Goal: Information Seeking & Learning: Compare options

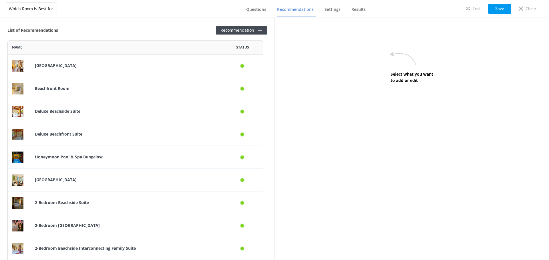
scroll to position [1770, 251]
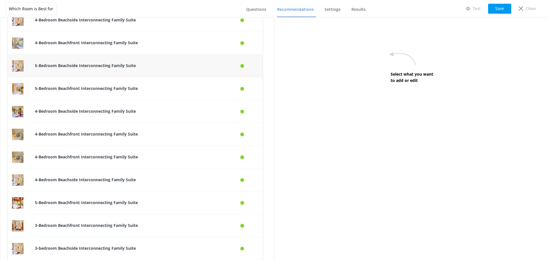
click at [130, 75] on div "5-Bedroom Beachside Interconnecting Family Suite" at bounding box center [127, 66] width 192 height 23
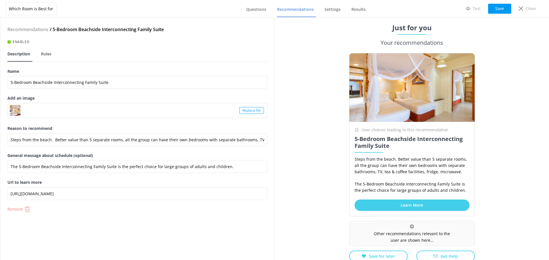
click at [12, 211] on p "Remove" at bounding box center [14, 209] width 15 height 4
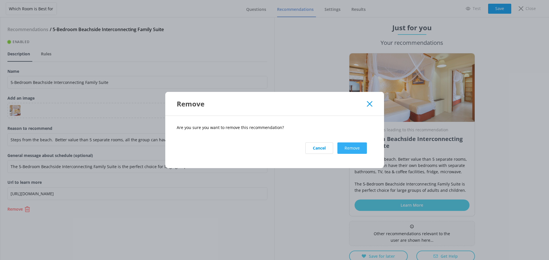
click at [354, 151] on button "Remove" at bounding box center [351, 148] width 29 height 11
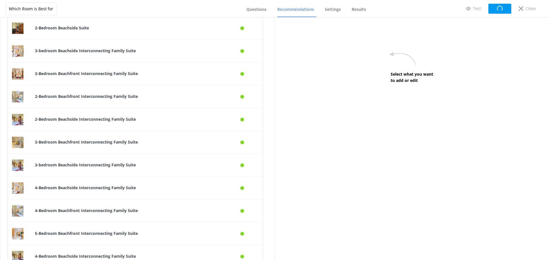
scroll to position [800, 0]
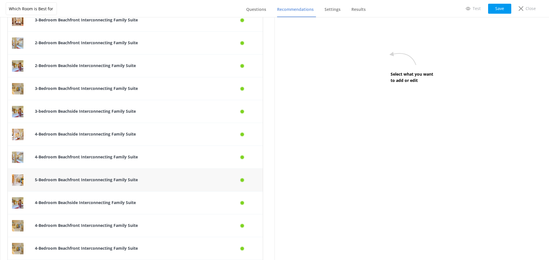
click at [107, 178] on b "5-Bedroom Beachfront Interconnecting Family Suite" at bounding box center [86, 179] width 103 height 5
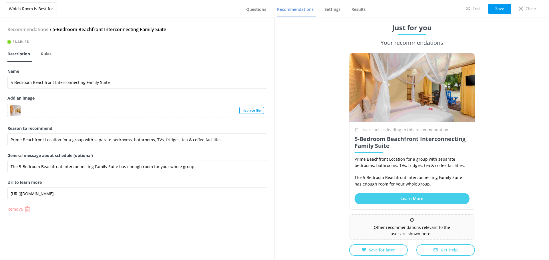
click at [22, 207] on p "Remove" at bounding box center [14, 209] width 15 height 4
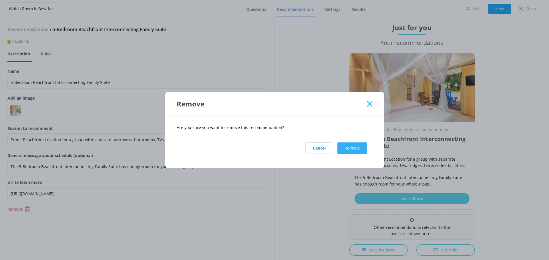
click at [354, 150] on button "Remove" at bounding box center [351, 148] width 29 height 11
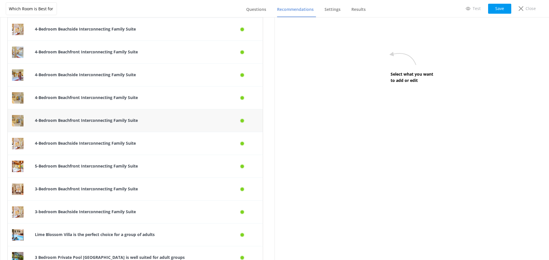
scroll to position [914, 0]
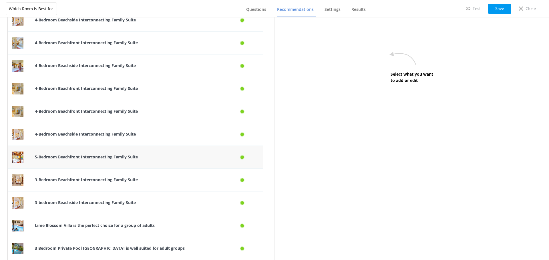
click at [139, 163] on div "5-Bedroom Beachfront Interconnecting Family Suite" at bounding box center [127, 157] width 192 height 23
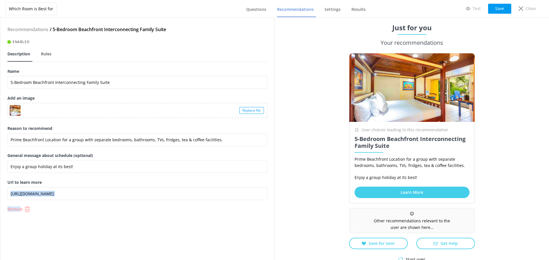
drag, startPoint x: 22, startPoint y: 206, endPoint x: 20, endPoint y: 209, distance: 3.5
click at [21, 209] on div "Recommendations / 5-Bedroom Beachfront Interconnecting Family Suite Enabled Des…" at bounding box center [137, 138] width 274 height 243
click at [21, 209] on p "Remove" at bounding box center [14, 209] width 15 height 4
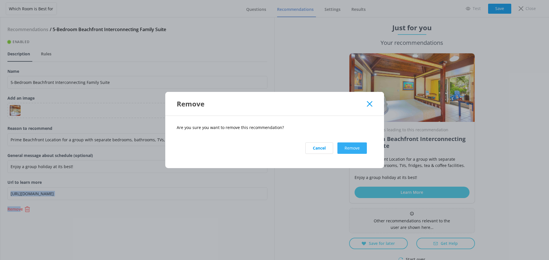
click at [352, 151] on button "Remove" at bounding box center [351, 148] width 29 height 11
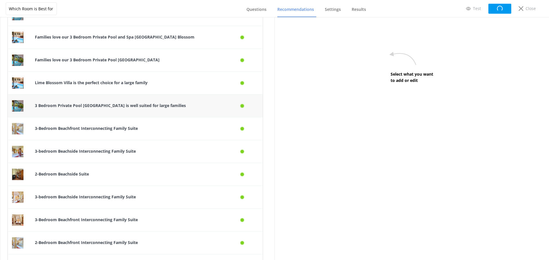
scroll to position [800, 0]
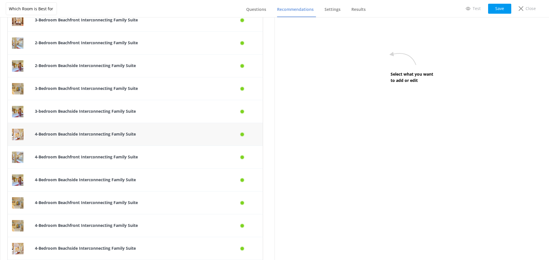
click at [151, 133] on p "4-Bedroom Beachside Interconnecting Family Suite" at bounding box center [126, 134] width 183 height 6
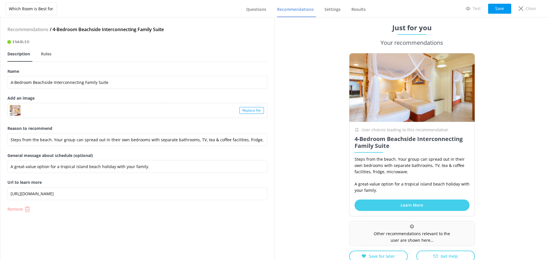
click at [16, 207] on p "Remove" at bounding box center [14, 209] width 15 height 4
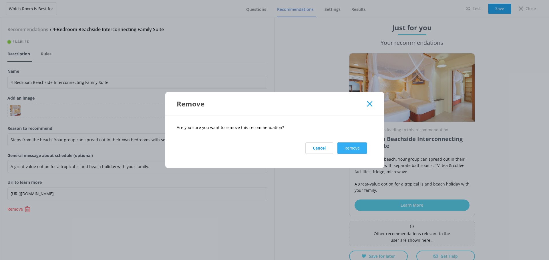
click at [351, 146] on button "Remove" at bounding box center [351, 148] width 29 height 11
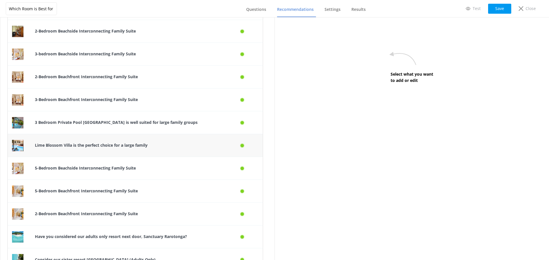
scroll to position [1513, 0]
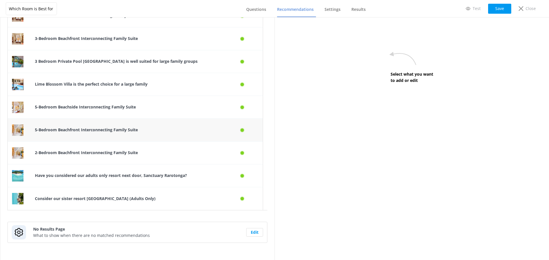
click at [144, 127] on p "5-Bedroom Beachfront Interconnecting Family Suite" at bounding box center [126, 130] width 183 height 6
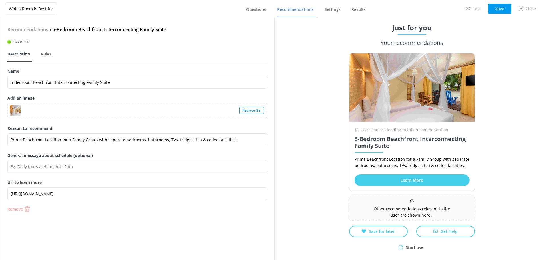
click at [17, 211] on p "Remove" at bounding box center [14, 209] width 15 height 4
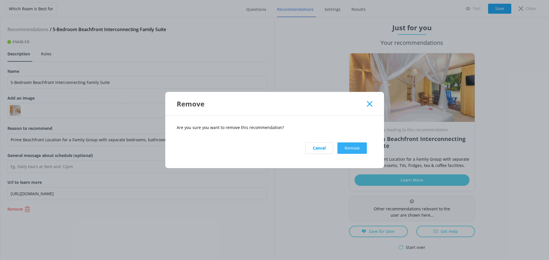
click at [348, 149] on button "Remove" at bounding box center [351, 148] width 29 height 11
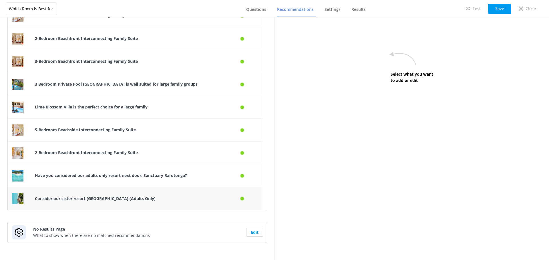
scroll to position [1461, 0]
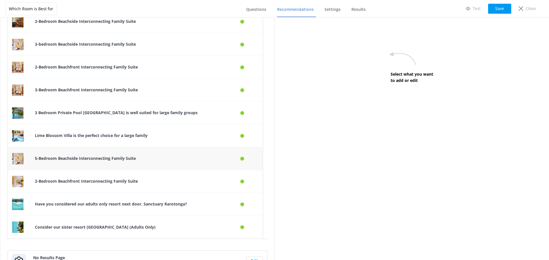
click at [124, 167] on div "5-Bedroom Beachside Interconnecting Family Suite" at bounding box center [127, 158] width 192 height 23
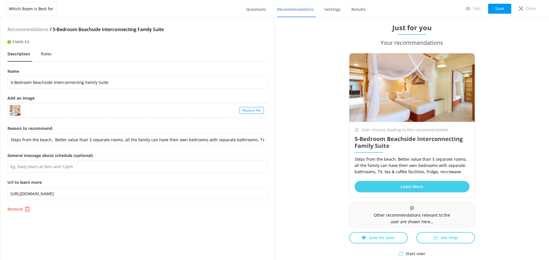
click at [27, 213] on div "Recommendations / 5-Bedroom Beachside Interconnecting Family Suite Enabled Desc…" at bounding box center [137, 138] width 274 height 243
click at [21, 208] on p "Remove" at bounding box center [14, 209] width 15 height 4
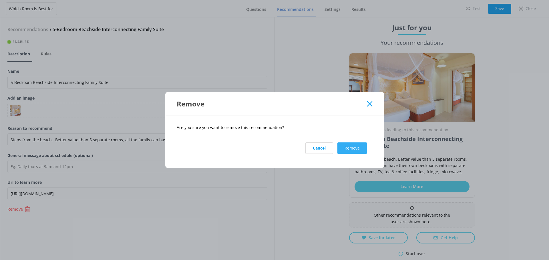
click at [354, 151] on button "Remove" at bounding box center [351, 148] width 29 height 11
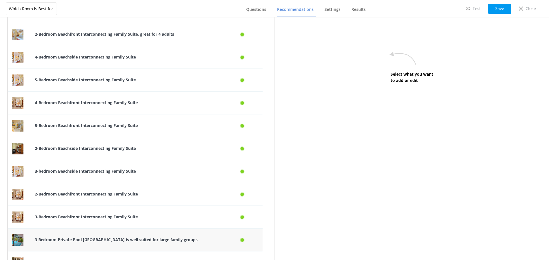
scroll to position [1324, 0]
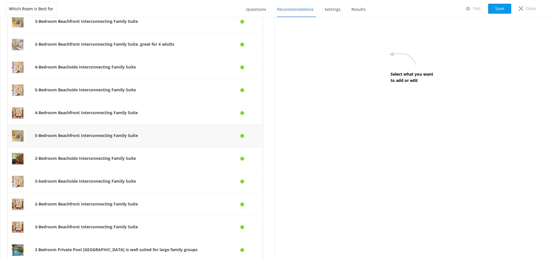
click at [109, 138] on b "5-Bedroom Beachfront Interconnecting Family Suite" at bounding box center [86, 135] width 103 height 5
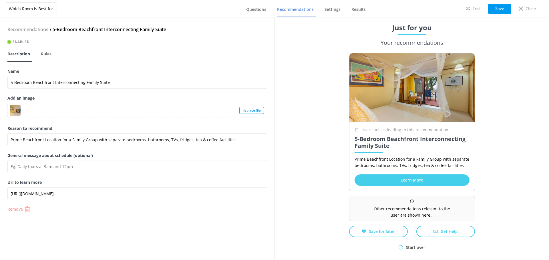
click at [17, 211] on p "Remove" at bounding box center [14, 209] width 15 height 4
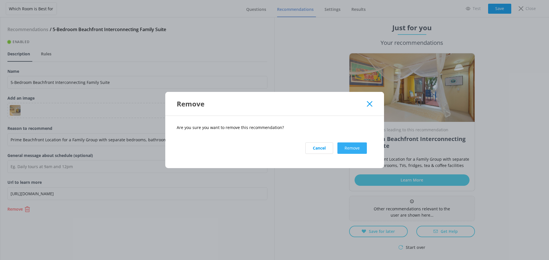
click at [353, 153] on button "Remove" at bounding box center [351, 148] width 29 height 11
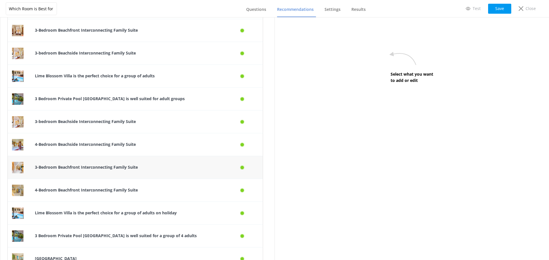
scroll to position [1029, 0]
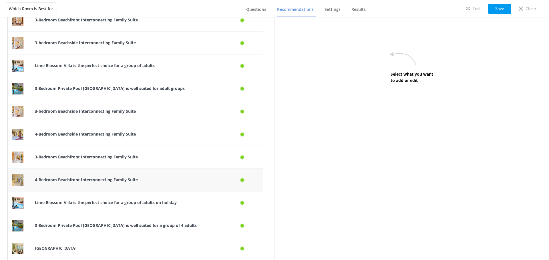
click at [106, 178] on b "4-Bedroom Beachfront Interconnecting Family Suite" at bounding box center [86, 179] width 103 height 5
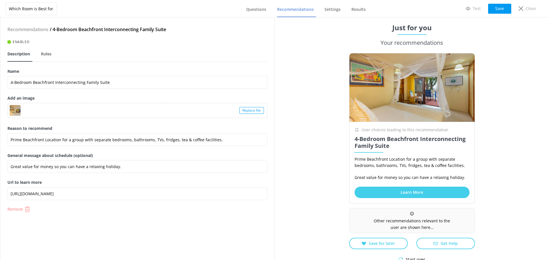
click at [23, 208] on button "Remove" at bounding box center [137, 210] width 260 height 6
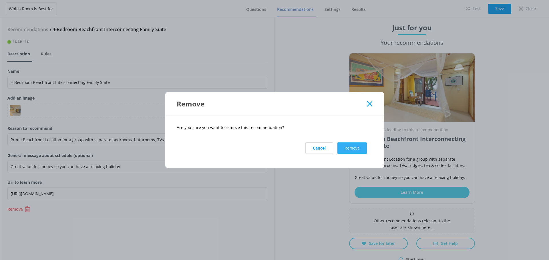
click at [343, 149] on button "Remove" at bounding box center [351, 148] width 29 height 11
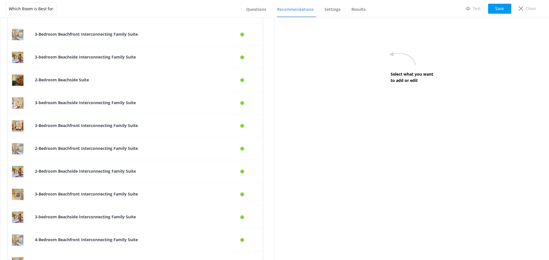
scroll to position [714, 0]
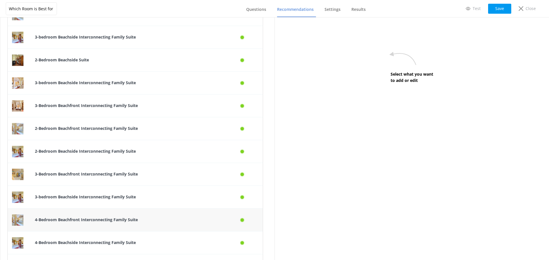
click at [95, 217] on p "4-Bedroom Beachfront Interconnecting Family Suite" at bounding box center [126, 220] width 183 height 6
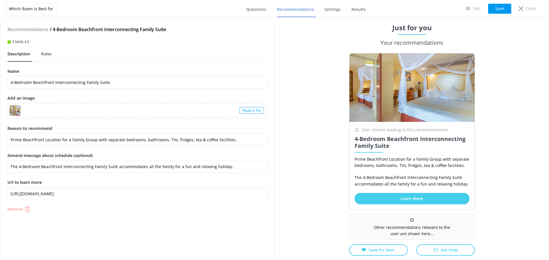
click at [9, 210] on p "Remove" at bounding box center [14, 209] width 15 height 4
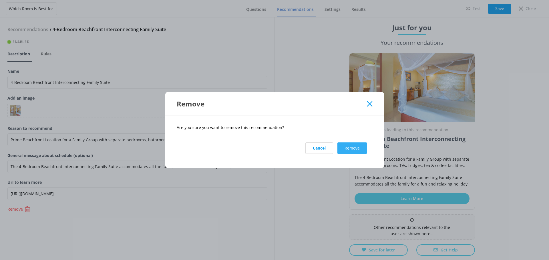
click at [347, 147] on button "Remove" at bounding box center [351, 148] width 29 height 11
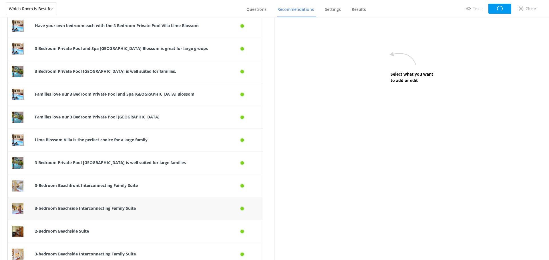
scroll to position [714, 0]
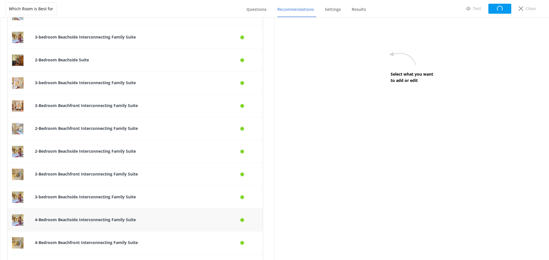
click at [53, 222] on b "4-Bedroom Beachside Interconnecting Family Suite" at bounding box center [85, 219] width 101 height 5
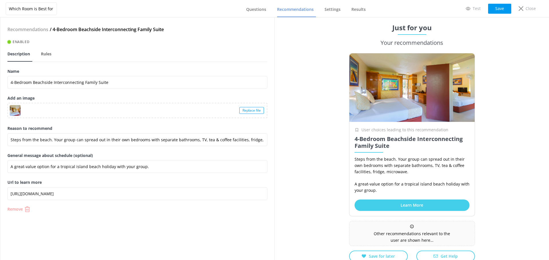
click at [24, 211] on button "Remove" at bounding box center [137, 210] width 260 height 6
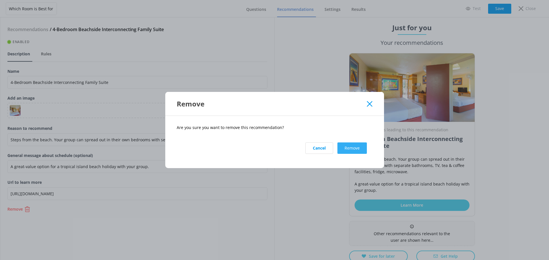
click at [362, 148] on button "Remove" at bounding box center [351, 148] width 29 height 11
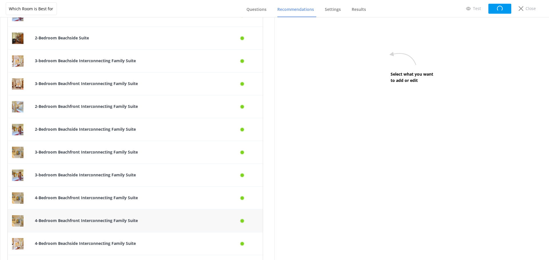
scroll to position [743, 0]
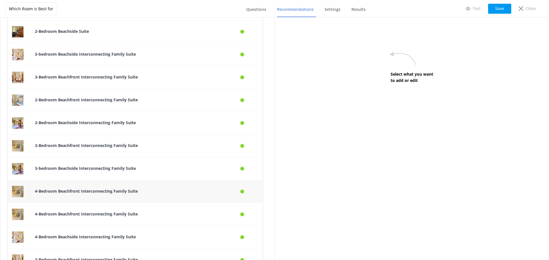
click at [114, 202] on div "4-Bedroom Beachfront Interconnecting Family Suite" at bounding box center [127, 191] width 192 height 23
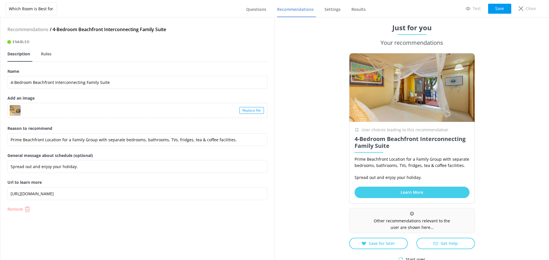
click at [12, 209] on p "Remove" at bounding box center [14, 209] width 15 height 4
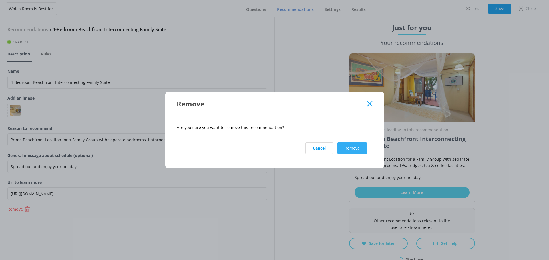
click at [341, 149] on button "Remove" at bounding box center [351, 148] width 29 height 11
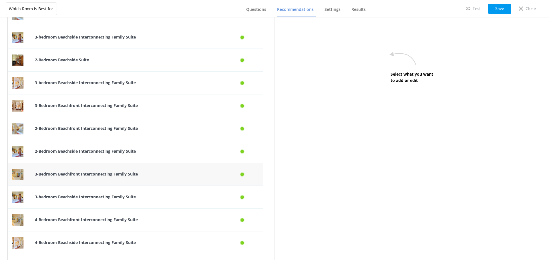
scroll to position [743, 0]
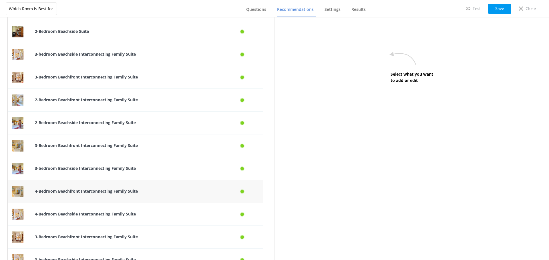
click at [75, 189] on b "4-Bedroom Beachfront Interconnecting Family Suite" at bounding box center [86, 191] width 103 height 5
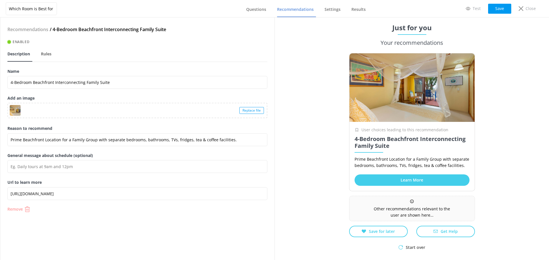
click at [24, 209] on button "Remove" at bounding box center [137, 210] width 260 height 6
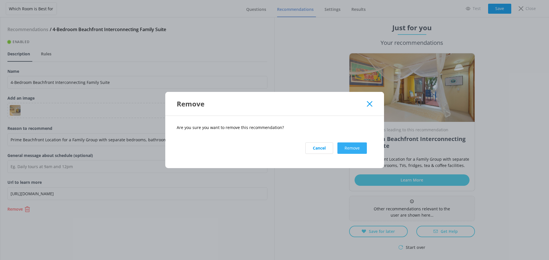
click at [341, 146] on button "Remove" at bounding box center [351, 148] width 29 height 11
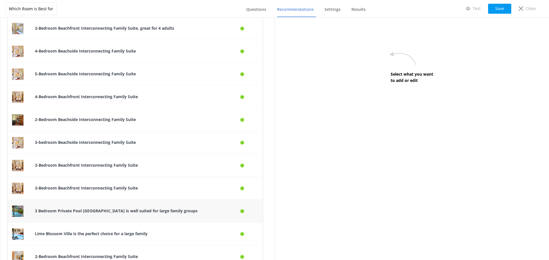
scroll to position [1216, 0]
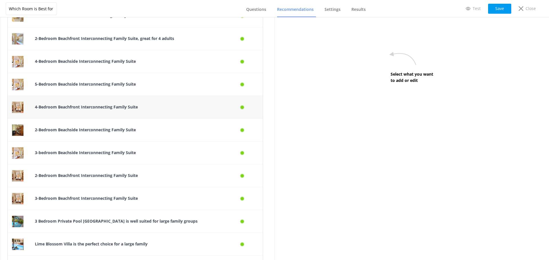
click at [104, 107] on b "4-Bedroom Beachfront Interconnecting Family Suite" at bounding box center [86, 106] width 103 height 5
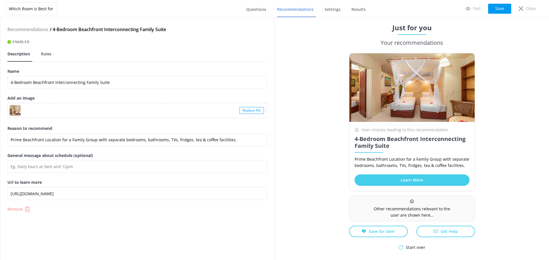
click at [23, 207] on p "Remove" at bounding box center [14, 209] width 15 height 4
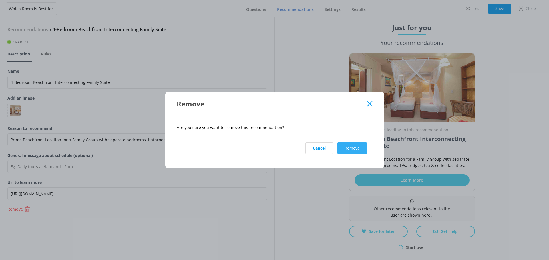
click at [357, 147] on button "Remove" at bounding box center [351, 148] width 29 height 11
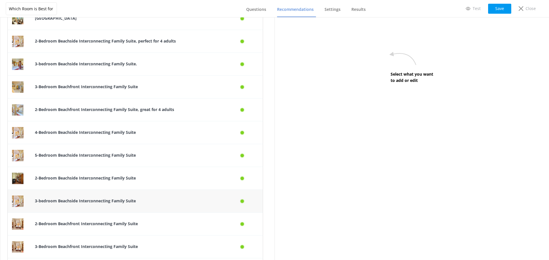
scroll to position [1136, 0]
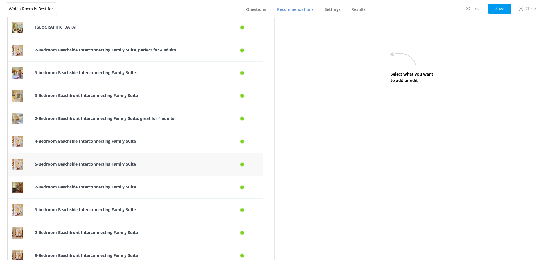
click at [167, 165] on p "5-Bedroom Beachside Interconnecting Family Suite" at bounding box center [126, 164] width 183 height 6
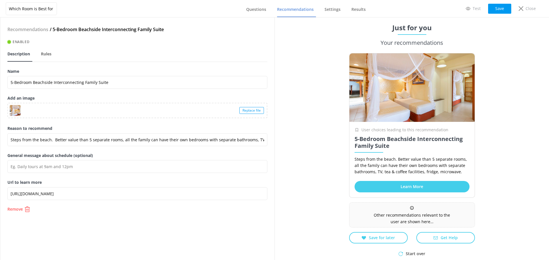
click at [31, 206] on div "Url to learn more [URL][DOMAIN_NAME]" at bounding box center [137, 192] width 260 height 27
click at [22, 209] on p "Remove" at bounding box center [14, 209] width 15 height 4
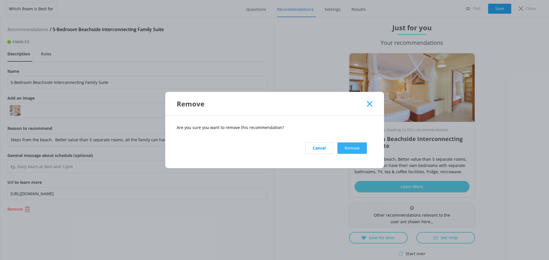
click at [346, 148] on button "Remove" at bounding box center [351, 148] width 29 height 11
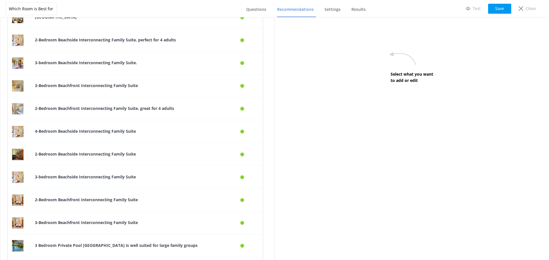
scroll to position [1141, 0]
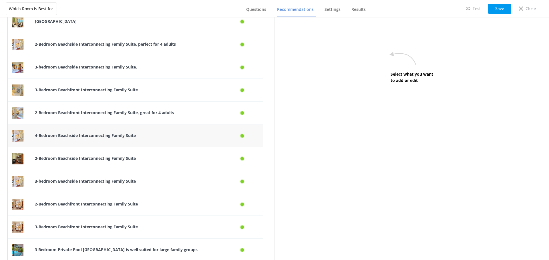
click at [115, 134] on b "4-Bedroom Beachside Interconnecting Family Suite" at bounding box center [85, 135] width 101 height 5
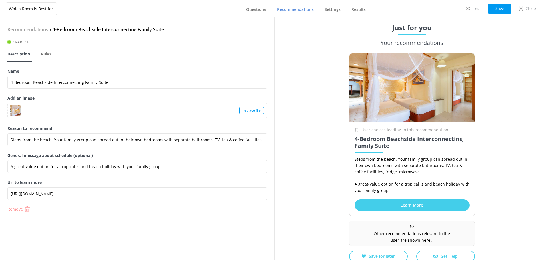
click at [24, 211] on button "Remove" at bounding box center [137, 210] width 260 height 6
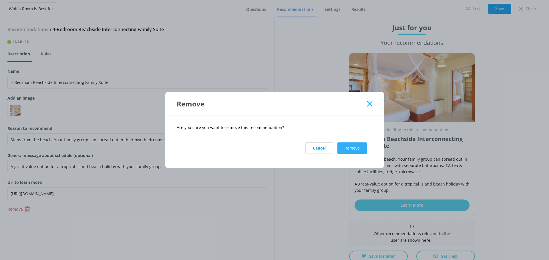
click at [345, 150] on button "Remove" at bounding box center [351, 148] width 29 height 11
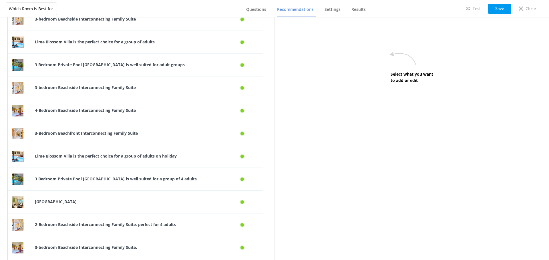
scroll to position [947, 0]
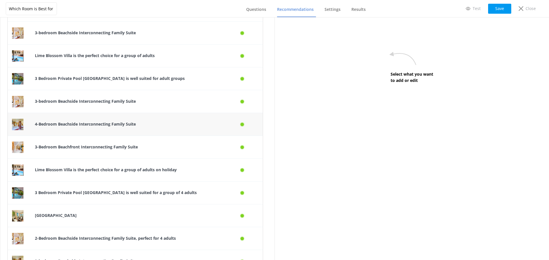
click at [138, 128] on div "4-Bedroom Beachside Interconnecting Family Suite" at bounding box center [127, 124] width 192 height 23
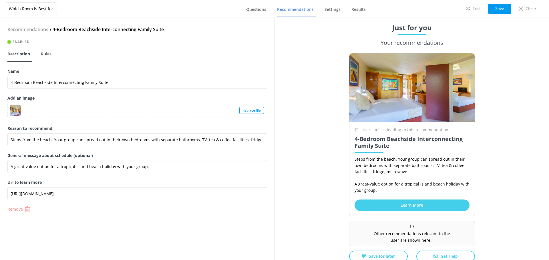
click at [14, 211] on p "Remove" at bounding box center [14, 209] width 15 height 4
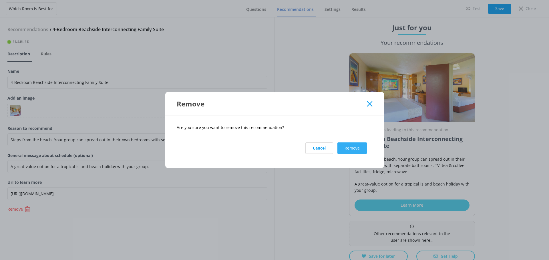
click at [350, 147] on button "Remove" at bounding box center [351, 148] width 29 height 11
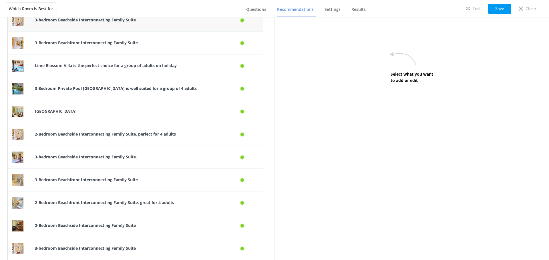
scroll to position [1239, 0]
